Goal: Feedback & Contribution: Leave review/rating

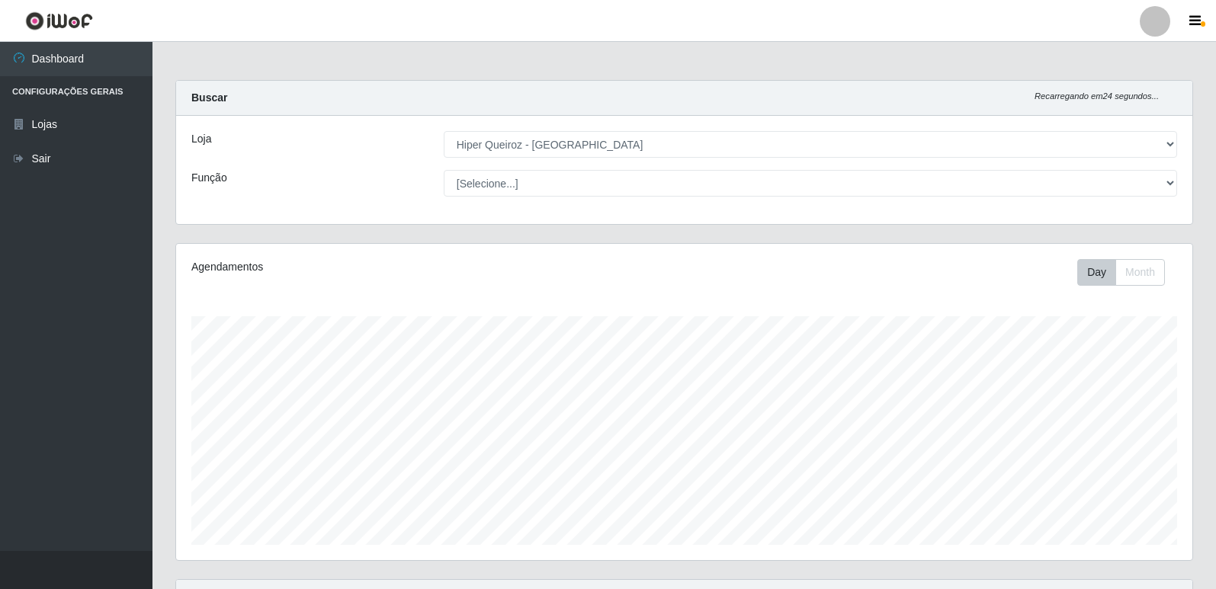
select select "516"
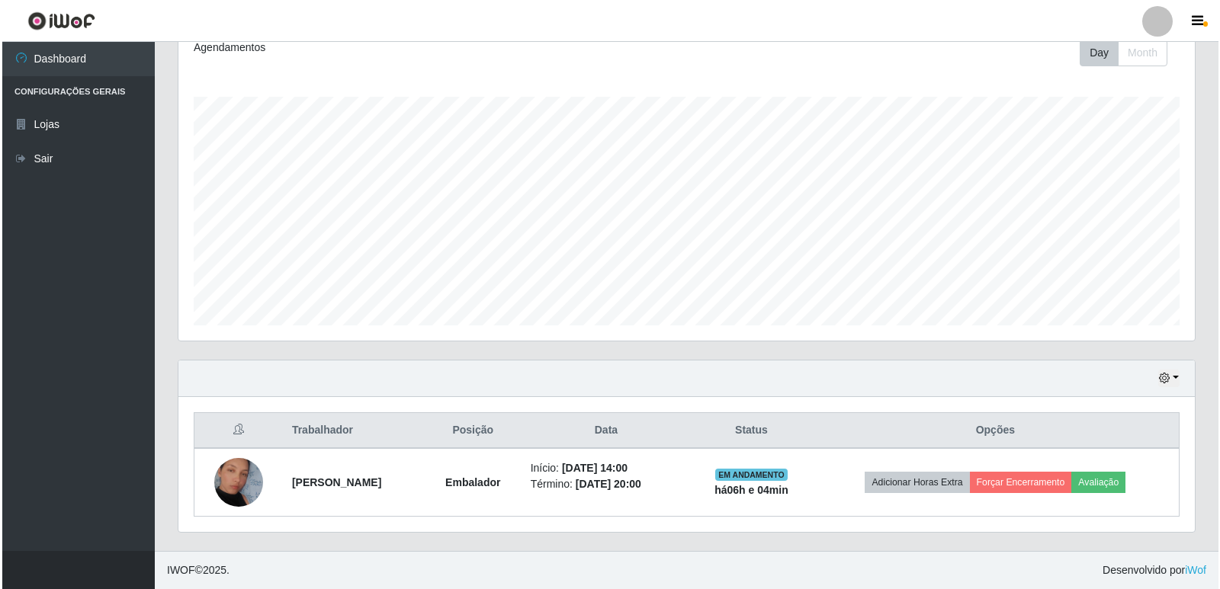
scroll to position [316, 1016]
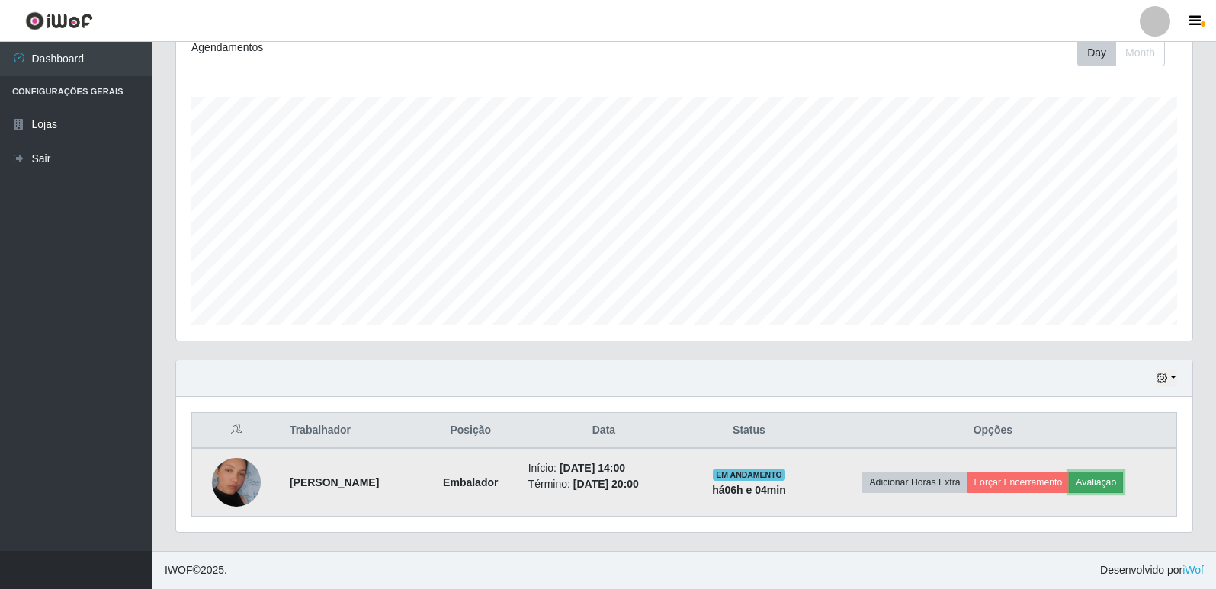
click at [1115, 485] on button "Avaliação" at bounding box center [1096, 482] width 54 height 21
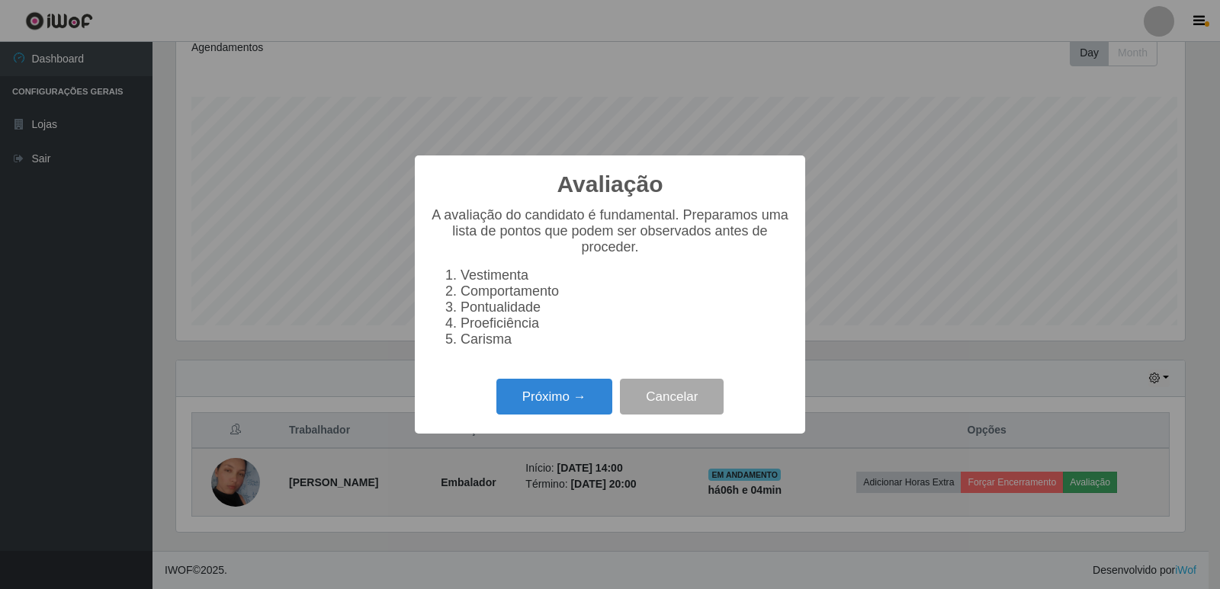
scroll to position [316, 1009]
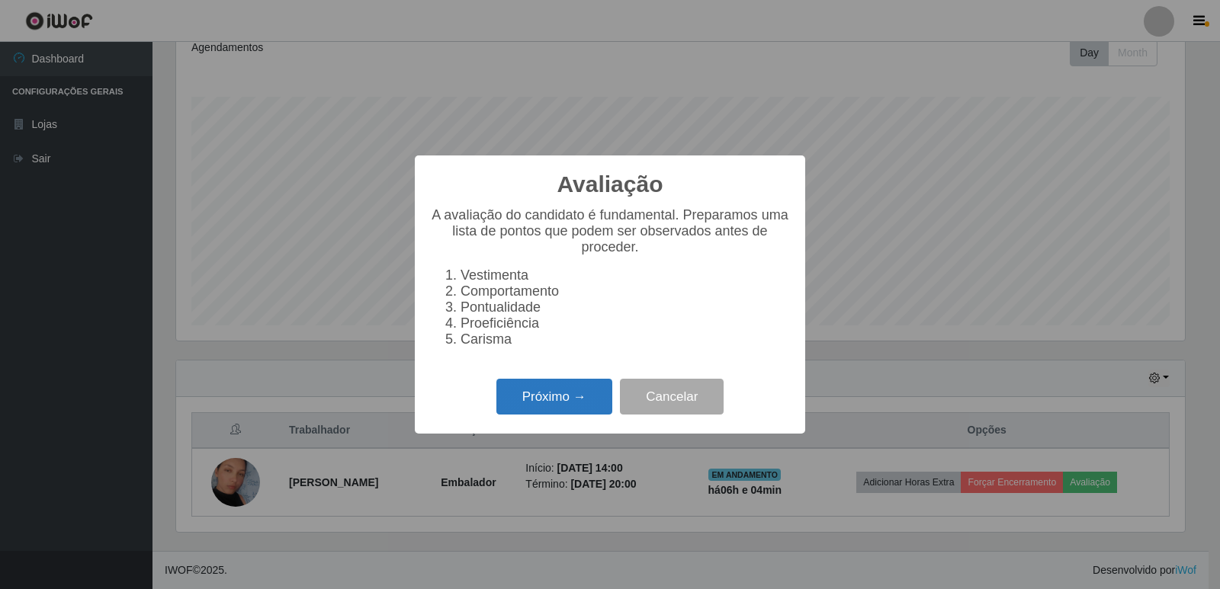
click at [541, 412] on button "Próximo →" at bounding box center [554, 397] width 116 height 36
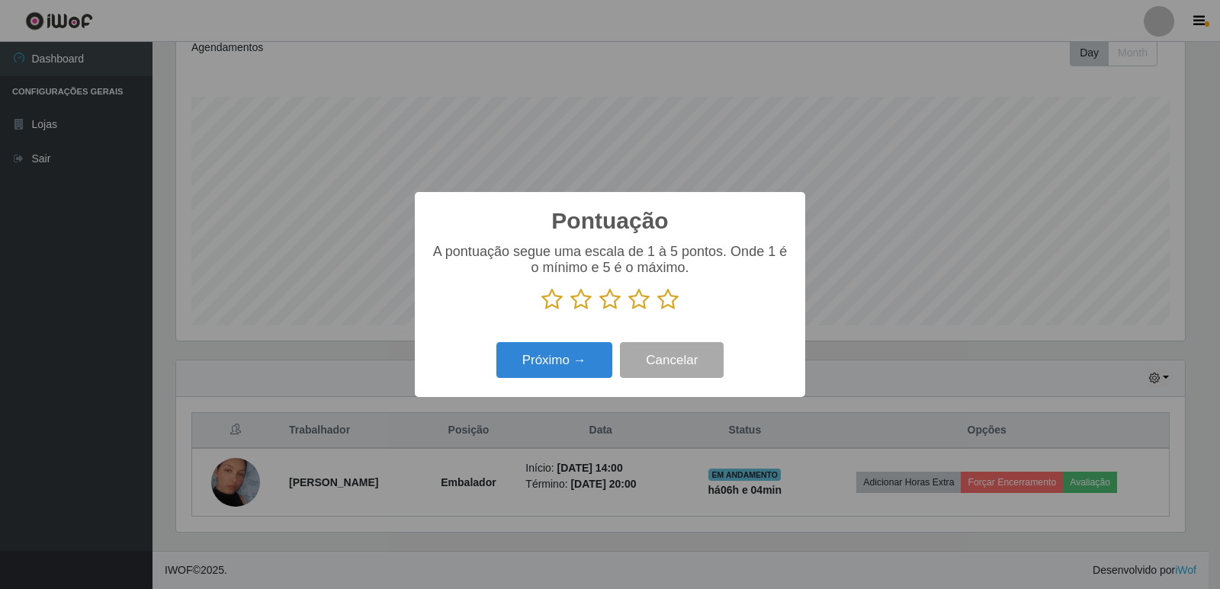
click at [669, 300] on icon at bounding box center [667, 299] width 21 height 23
click at [657, 311] on input "radio" at bounding box center [657, 311] width 0 height 0
click at [542, 364] on button "Próximo →" at bounding box center [554, 360] width 116 height 36
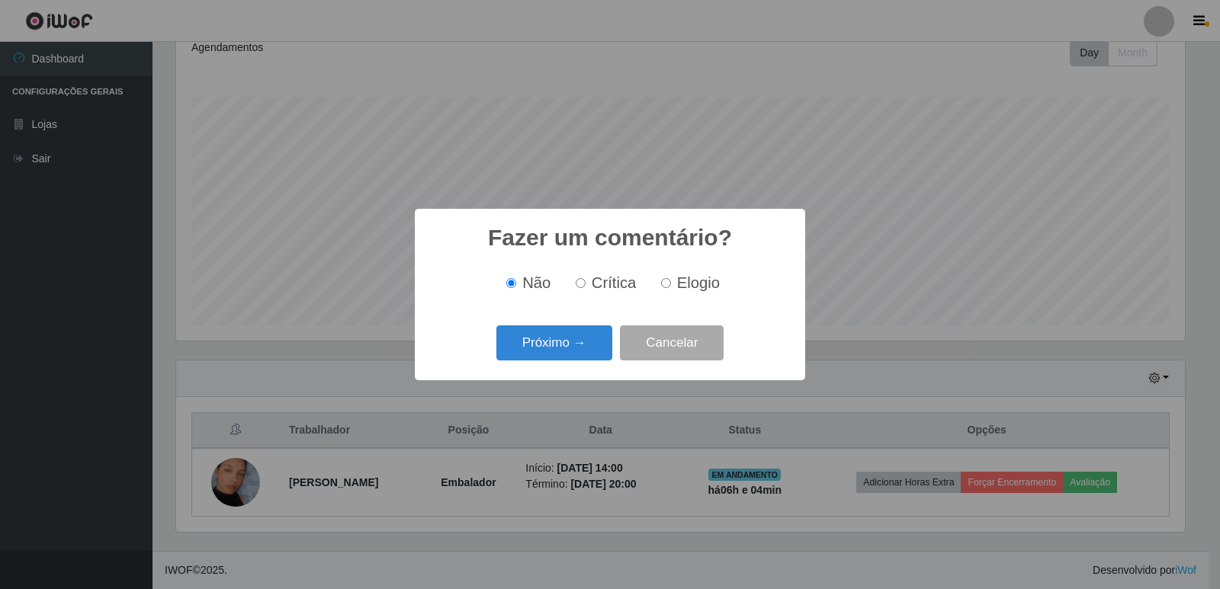
click at [663, 284] on input "Elogio" at bounding box center [666, 283] width 10 height 10
radio input "true"
click at [549, 346] on button "Próximo →" at bounding box center [554, 344] width 116 height 36
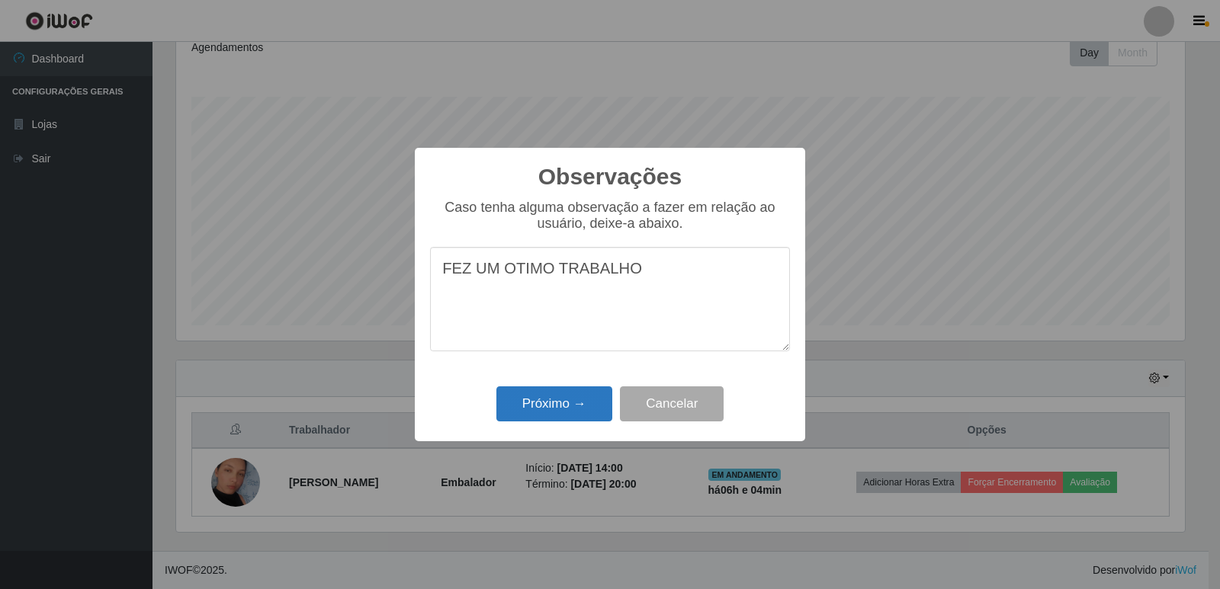
type textarea "FEZ UM OTIMO TRABALHO"
click at [557, 396] on button "Próximo →" at bounding box center [554, 405] width 116 height 36
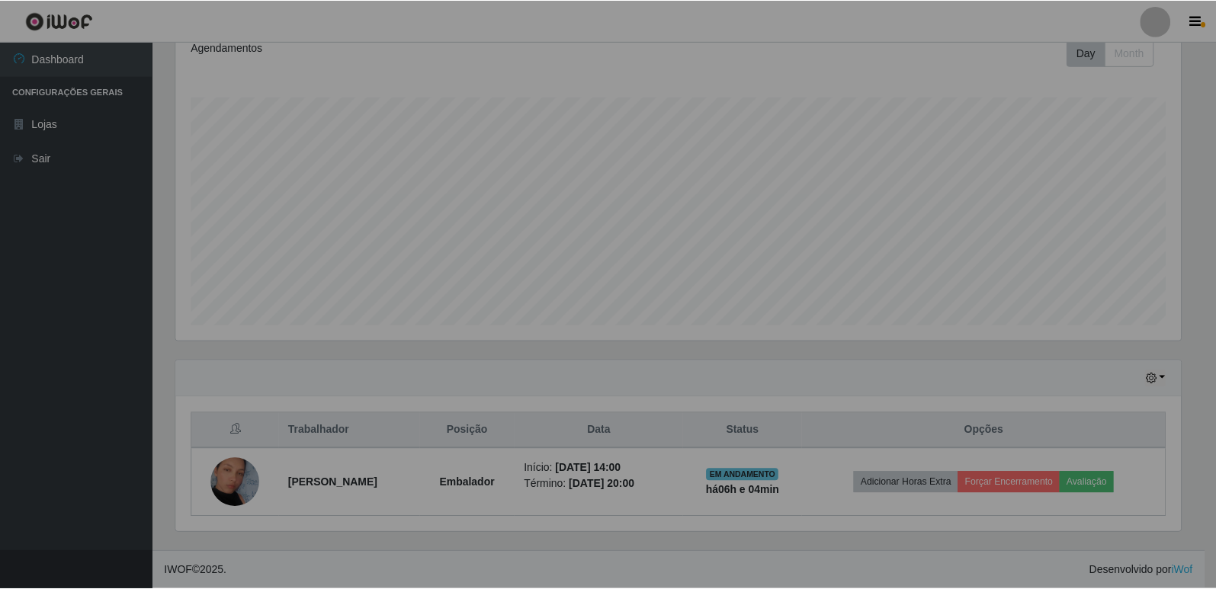
scroll to position [316, 1016]
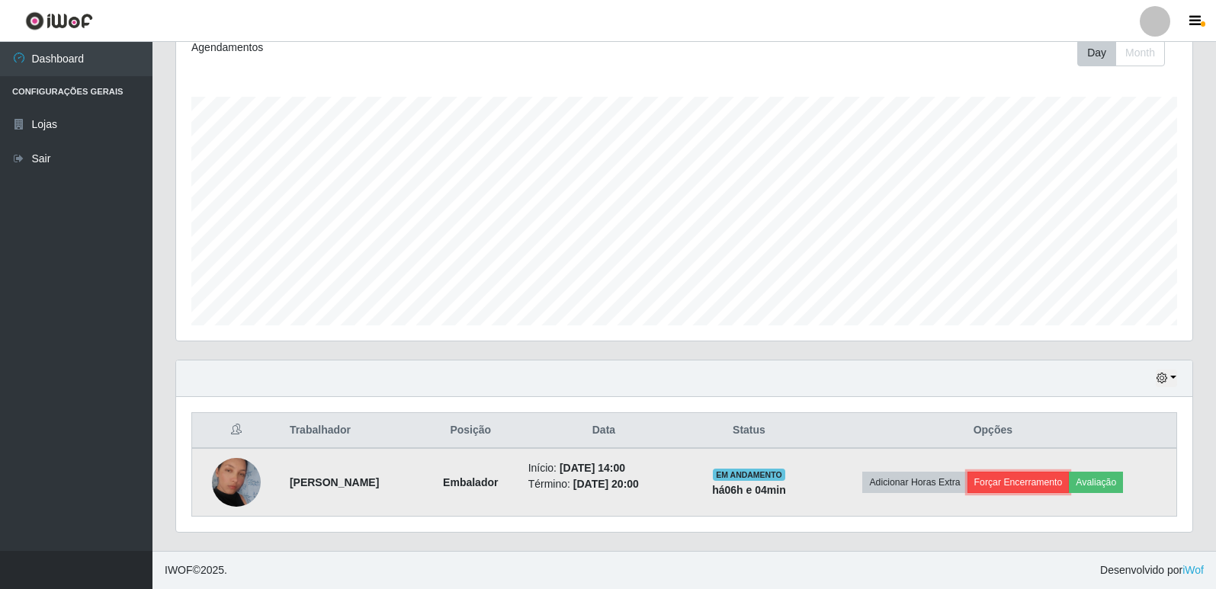
click at [1045, 488] on button "Forçar Encerramento" at bounding box center [1019, 482] width 102 height 21
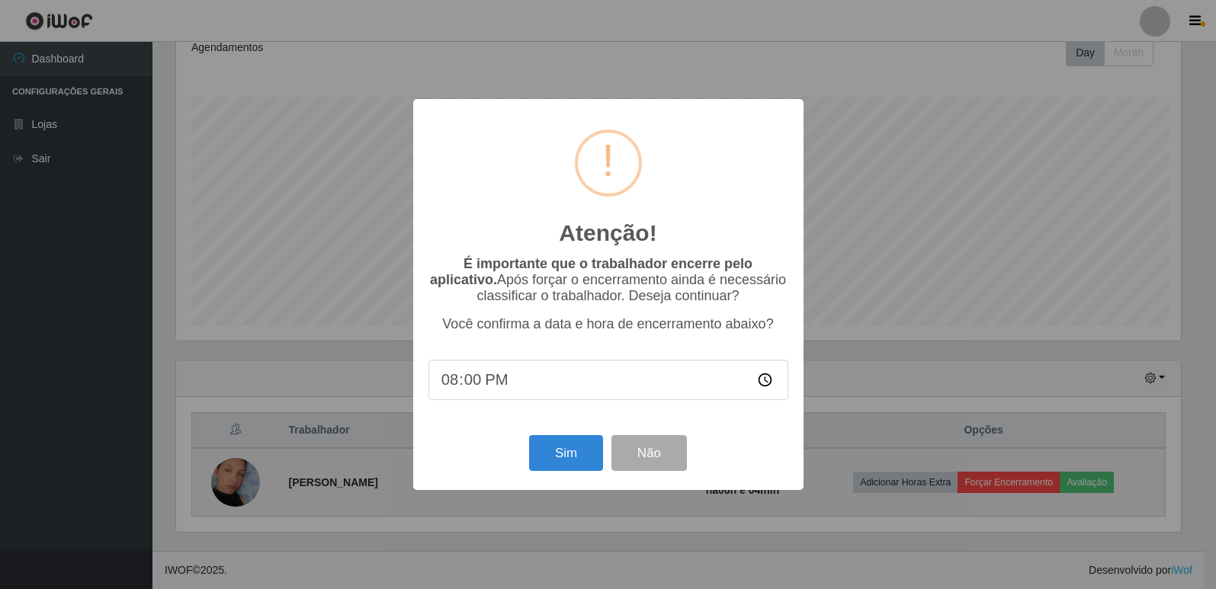
scroll to position [316, 1009]
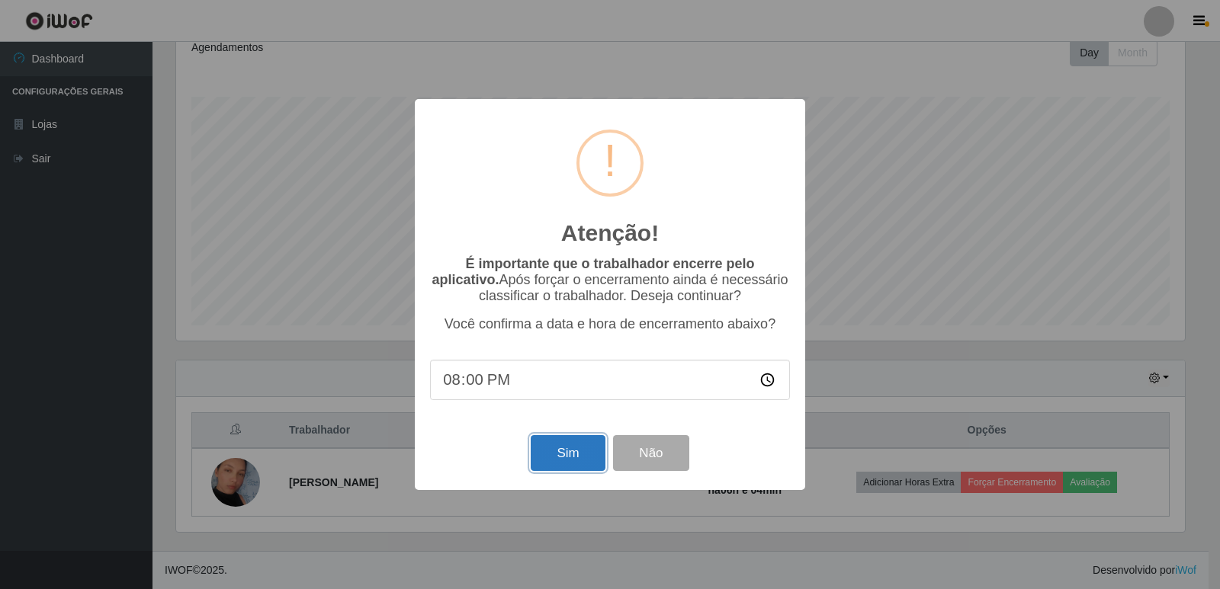
click at [570, 455] on button "Sim" at bounding box center [568, 453] width 74 height 36
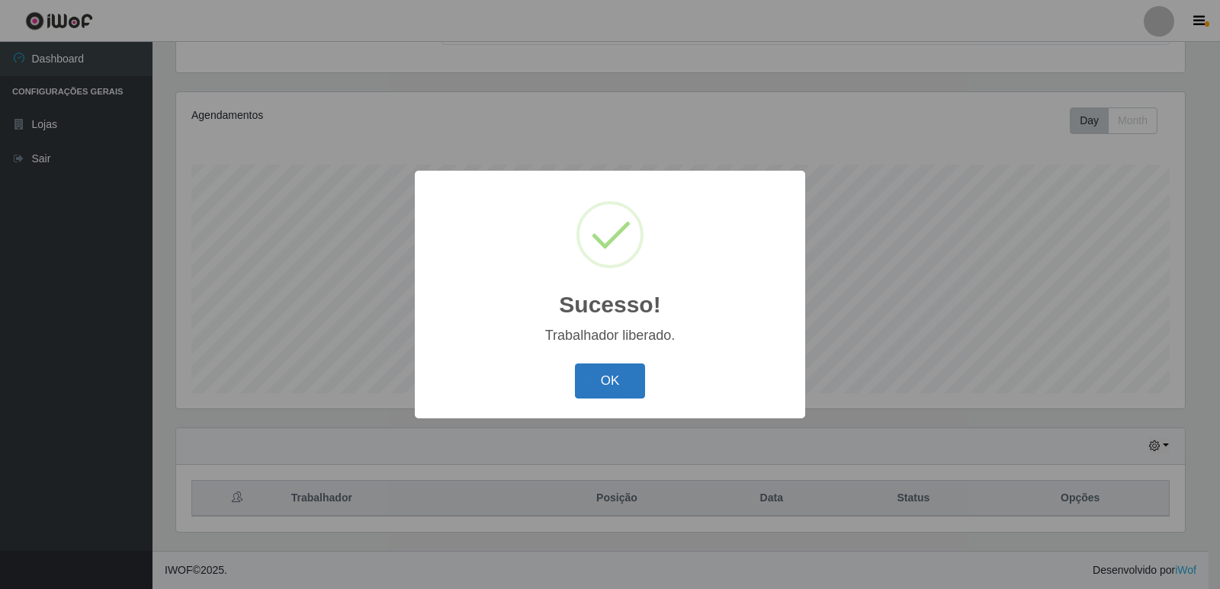
click at [634, 380] on button "OK" at bounding box center [610, 382] width 71 height 36
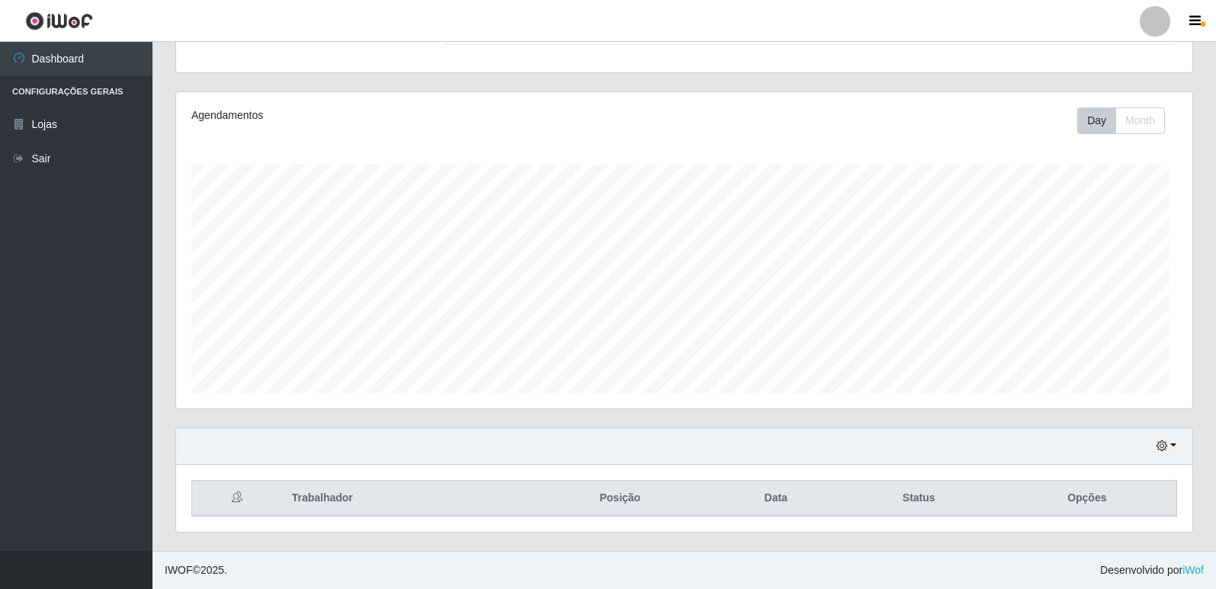
scroll to position [316, 1016]
